Goal: Information Seeking & Learning: Check status

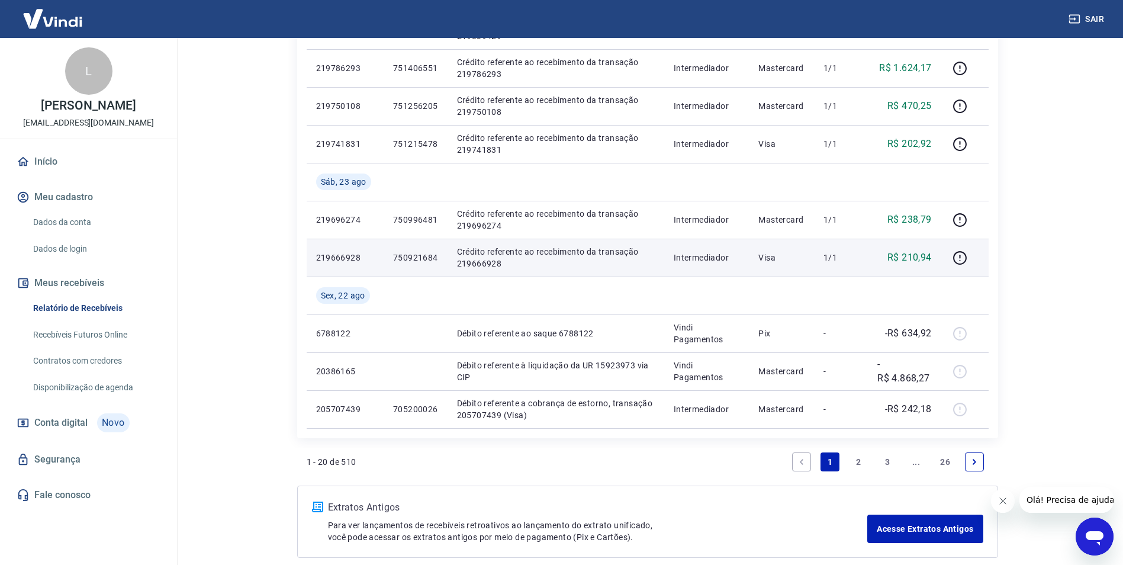
scroll to position [781, 0]
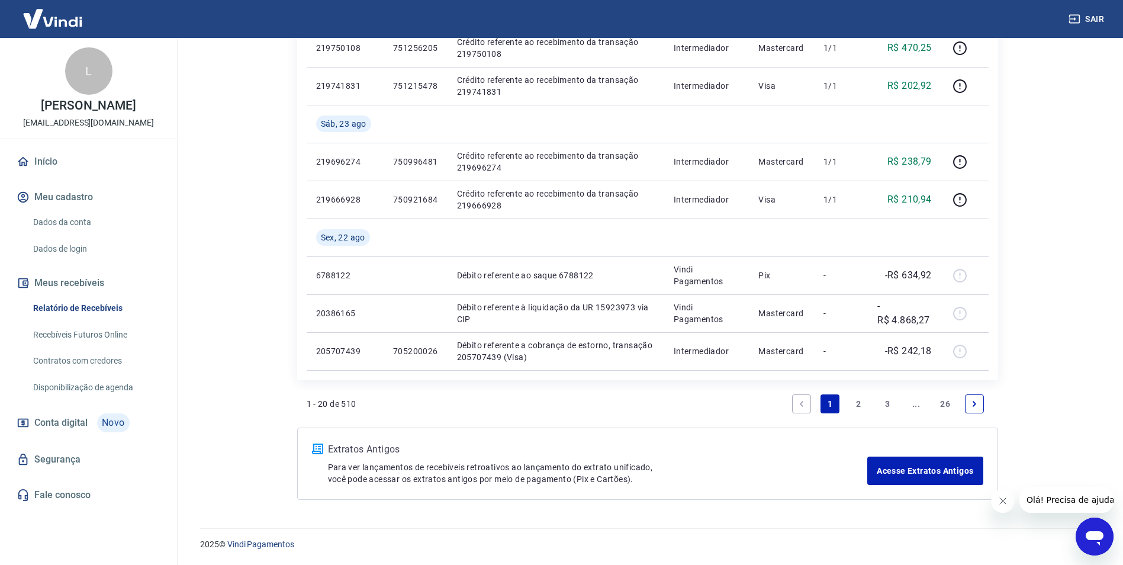
click at [861, 403] on link "2" at bounding box center [858, 403] width 19 height 19
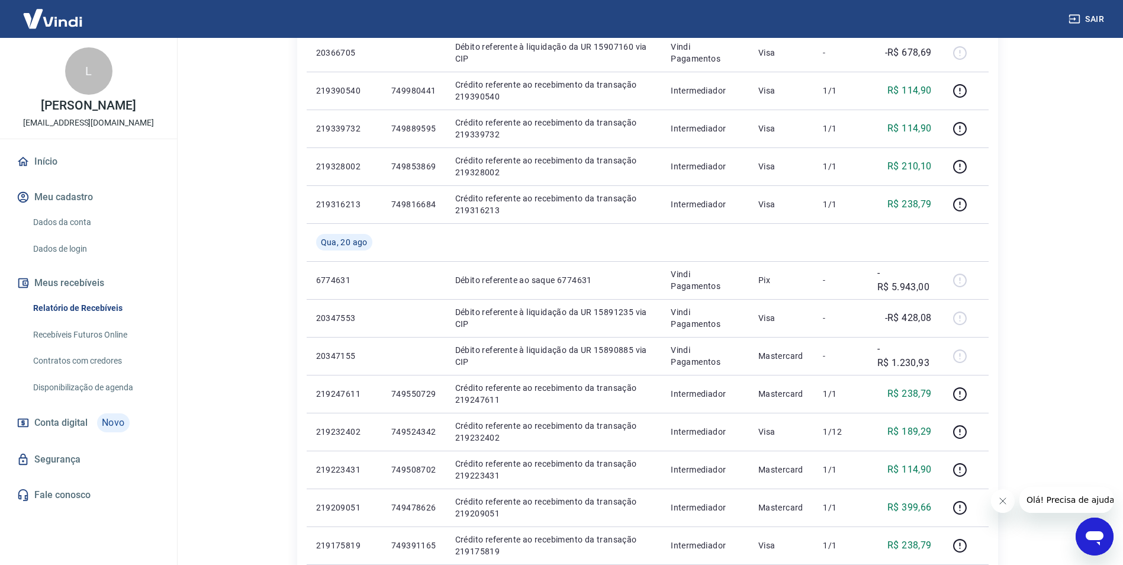
scroll to position [743, 0]
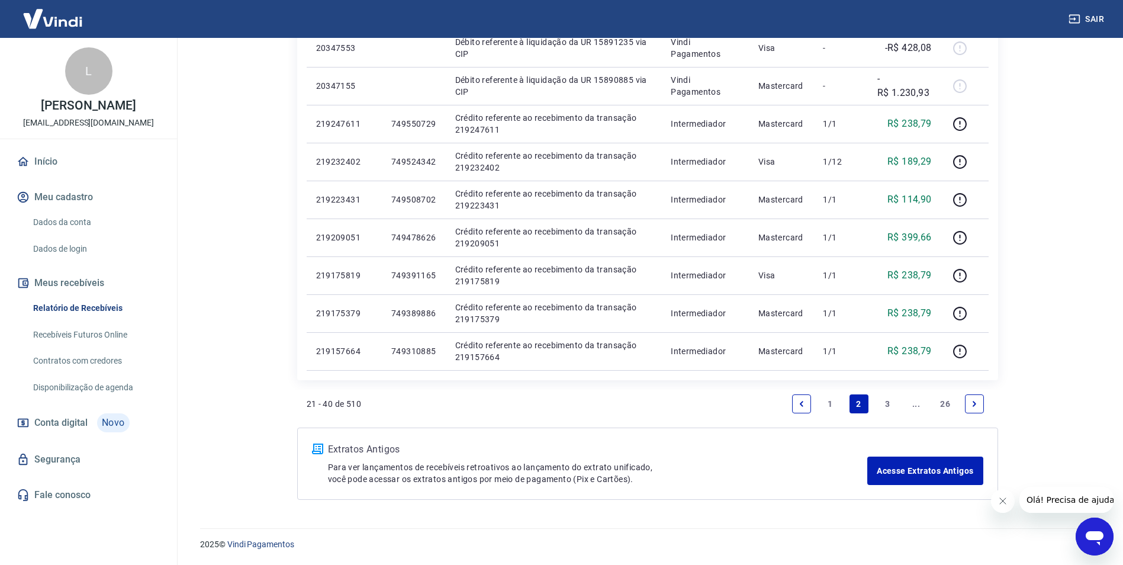
click at [830, 401] on link "1" at bounding box center [829, 403] width 19 height 19
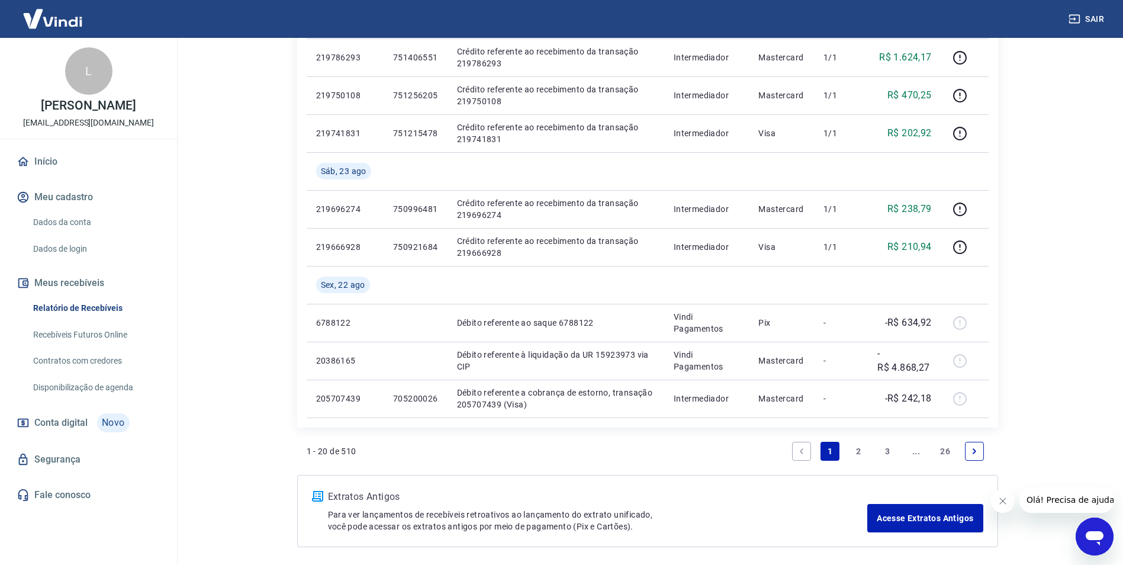
scroll to position [766, 0]
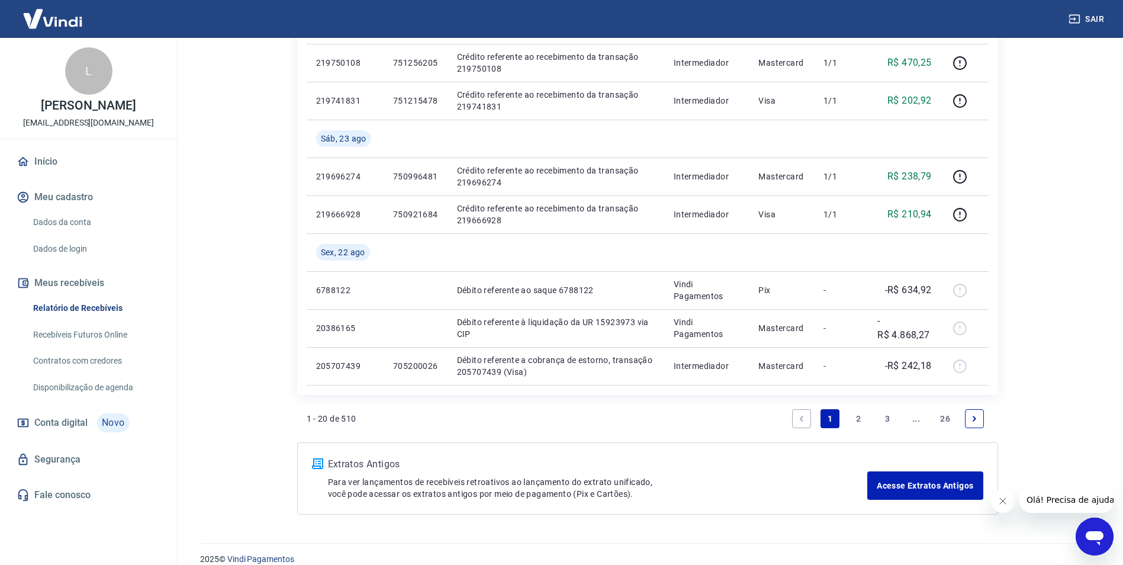
click at [856, 417] on link "2" at bounding box center [858, 418] width 19 height 19
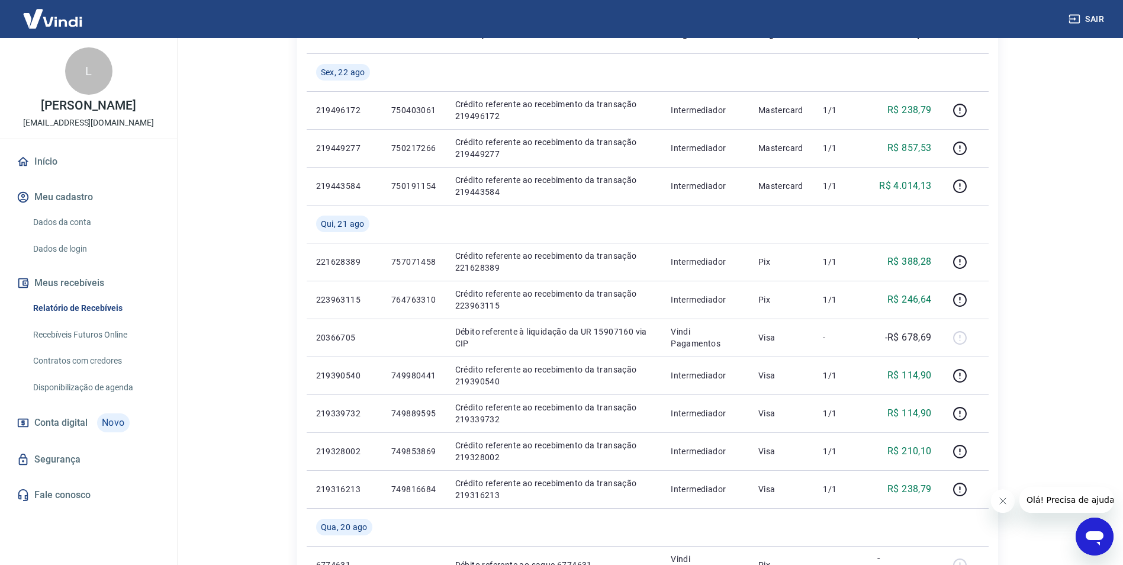
scroll to position [230, 0]
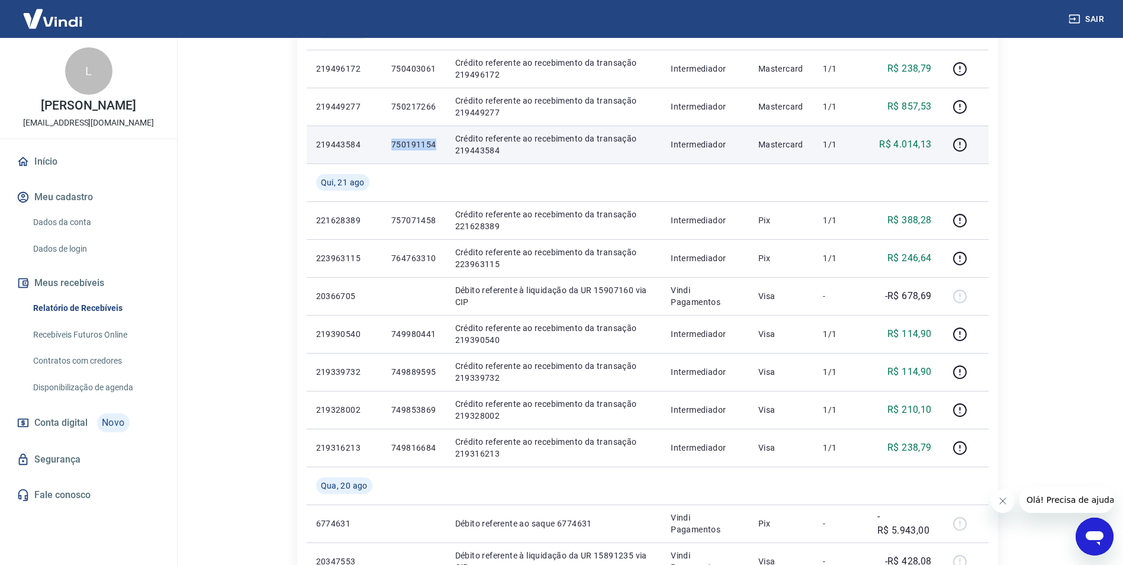
drag, startPoint x: 434, startPoint y: 144, endPoint x: 382, endPoint y: 146, distance: 52.1
click at [382, 146] on td "750191154" at bounding box center [414, 144] width 64 height 38
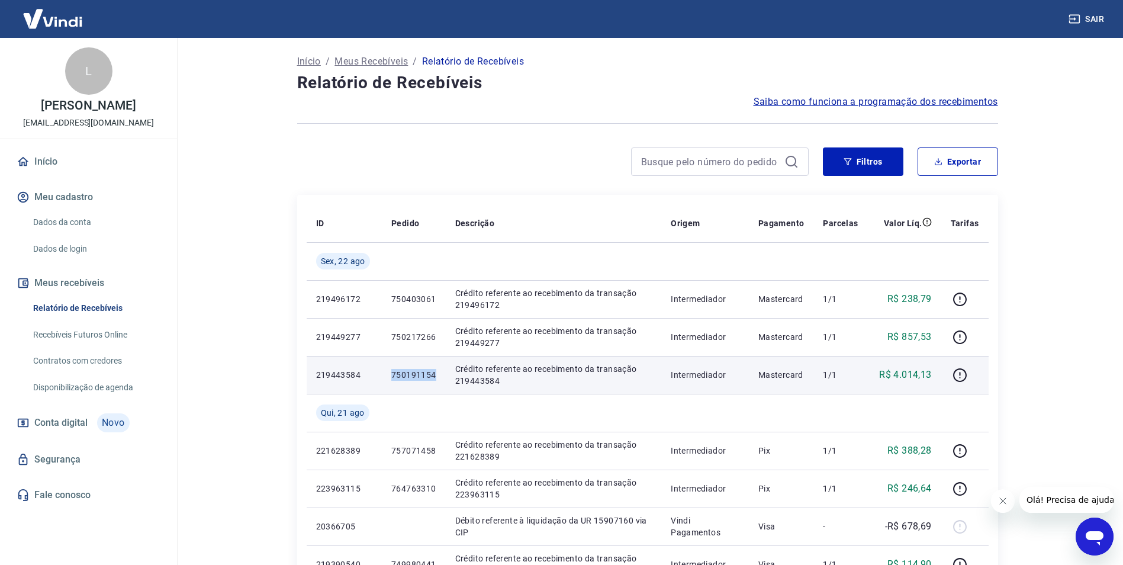
scroll to position [59, 0]
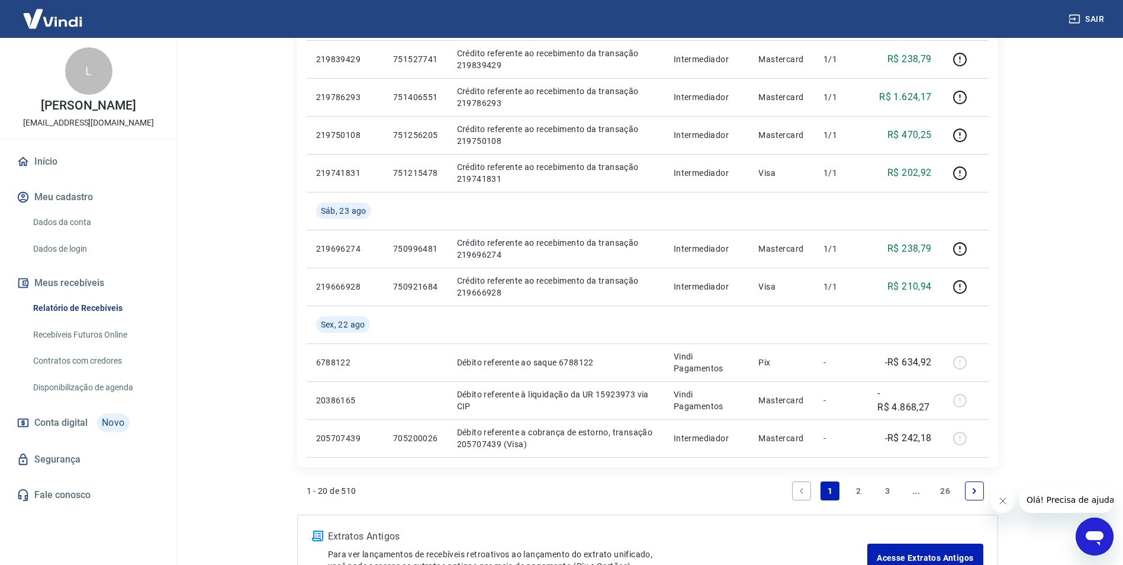
scroll to position [696, 0]
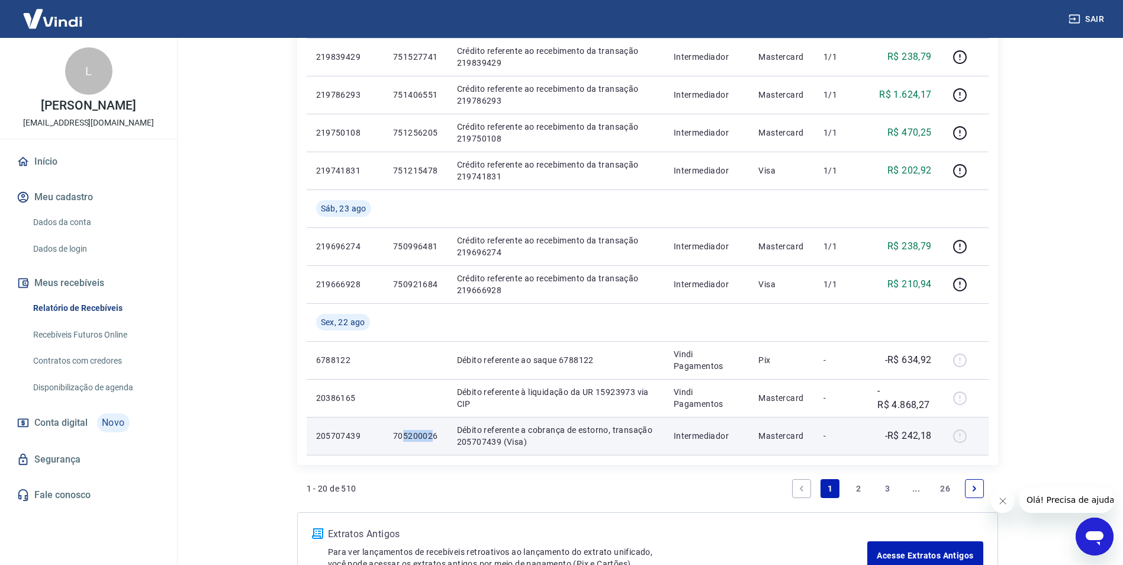
drag, startPoint x: 433, startPoint y: 438, endPoint x: 402, endPoint y: 438, distance: 30.8
click at [402, 438] on p "705200026" at bounding box center [415, 436] width 45 height 12
drag, startPoint x: 406, startPoint y: 438, endPoint x: 440, endPoint y: 438, distance: 33.7
click at [440, 438] on td "705200026" at bounding box center [415, 436] width 64 height 38
drag, startPoint x: 437, startPoint y: 433, endPoint x: 388, endPoint y: 429, distance: 49.2
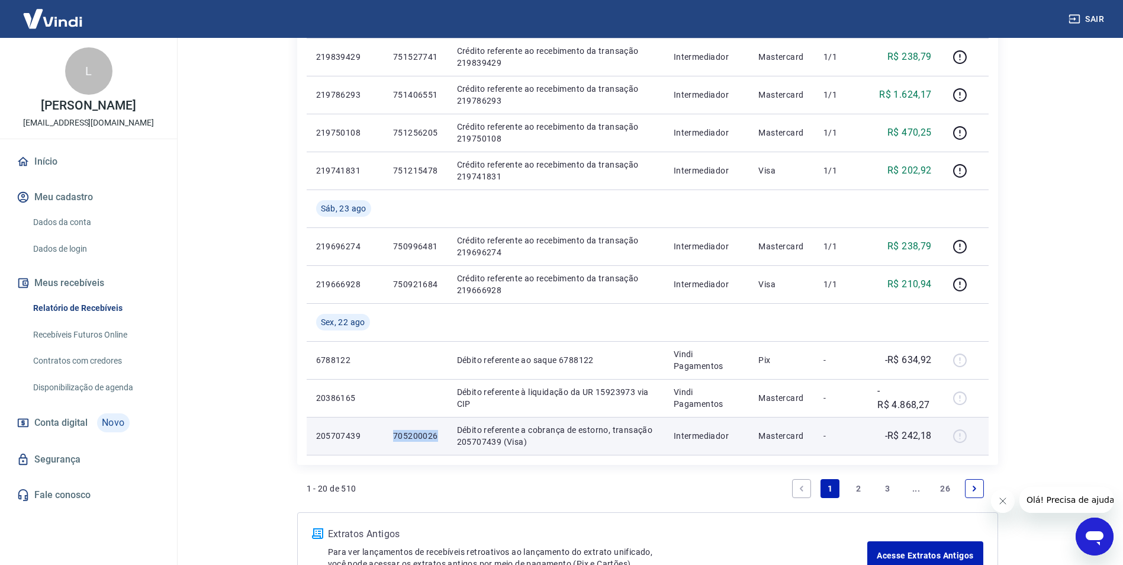
click at [388, 429] on td "705200026" at bounding box center [415, 436] width 64 height 38
copy p "705200026"
